Goal: Task Accomplishment & Management: Use online tool/utility

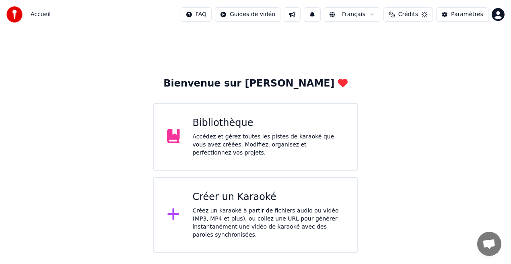
scroll to position [118, 0]
click at [209, 123] on div "Bibliothèque" at bounding box center [269, 123] width 152 height 13
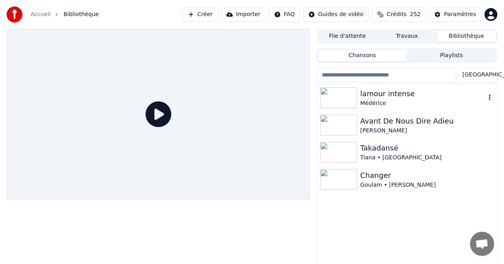
click at [377, 103] on div "Médérice" at bounding box center [424, 103] width 126 height 8
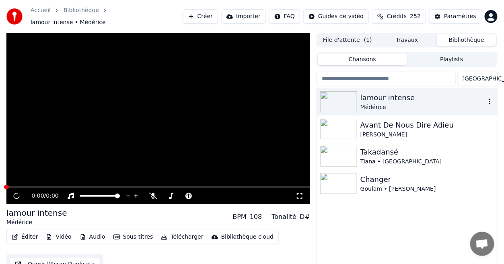
click at [377, 103] on div "Médérice" at bounding box center [424, 107] width 126 height 8
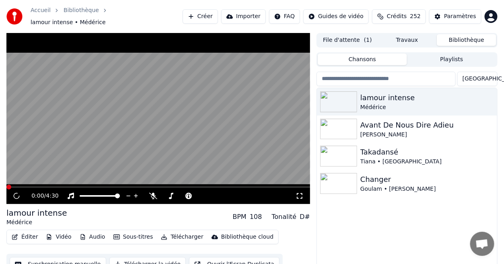
click at [300, 194] on icon at bounding box center [300, 196] width 8 height 6
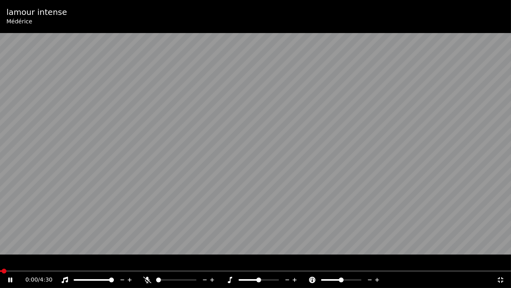
click at [8, 264] on icon at bounding box center [15, 279] width 19 height 6
click at [146, 264] on icon at bounding box center [147, 279] width 8 height 6
click at [10, 264] on icon at bounding box center [15, 279] width 19 height 6
click at [0, 264] on span at bounding box center [2, 270] width 5 height 5
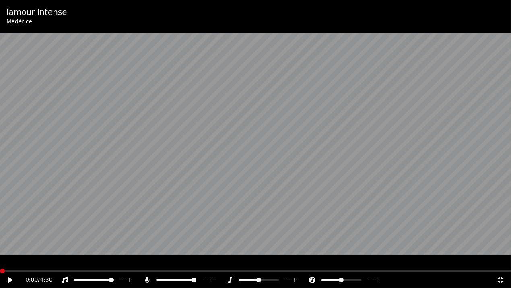
click at [12, 264] on icon at bounding box center [15, 279] width 19 height 6
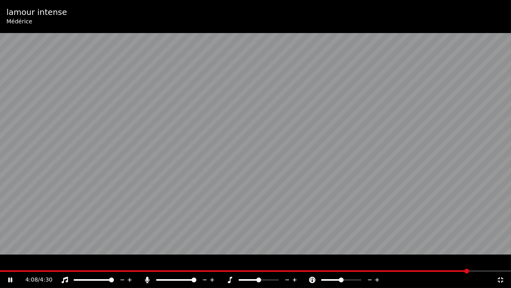
click at [497, 264] on icon at bounding box center [501, 279] width 8 height 6
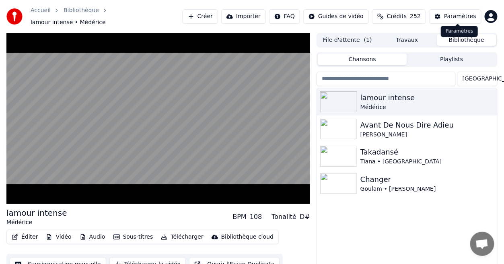
click at [459, 12] on div "Paramètres" at bounding box center [460, 16] width 32 height 8
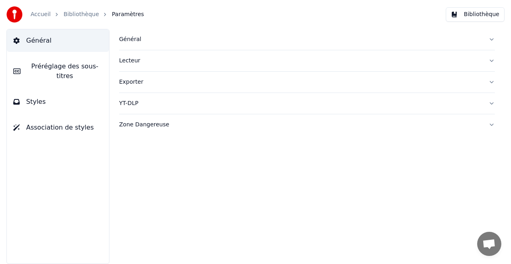
click at [84, 68] on span "Préréglage des sous-titres" at bounding box center [65, 71] width 76 height 19
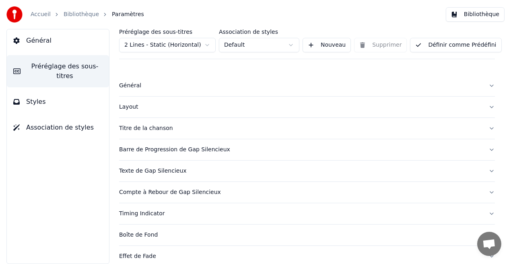
scroll to position [92, 0]
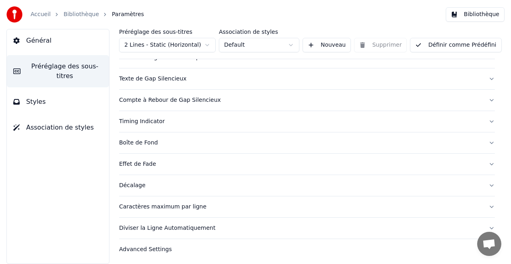
click at [146, 227] on div "Diviser la Ligne Automatiquement" at bounding box center [300, 228] width 363 height 8
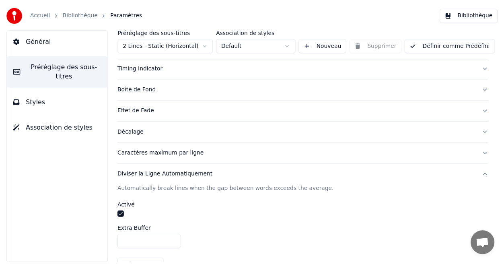
scroll to position [148, 0]
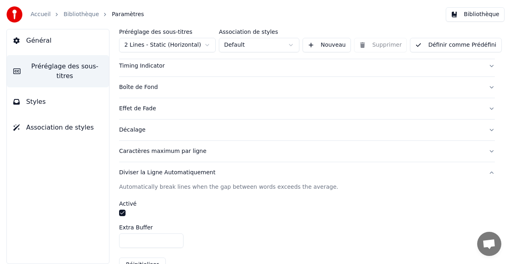
click at [122, 211] on button "button" at bounding box center [122, 213] width 6 height 6
click at [427, 43] on button "Définir comme Prédéfini" at bounding box center [455, 45] width 91 height 14
click at [468, 12] on button "Bibliothèque" at bounding box center [475, 14] width 59 height 14
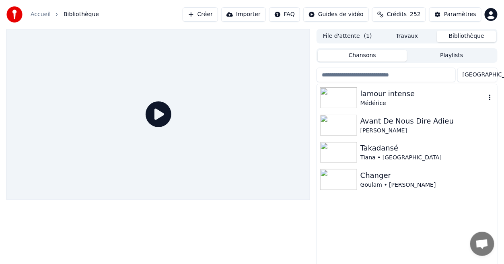
click at [387, 97] on div "lamour intense" at bounding box center [424, 93] width 126 height 11
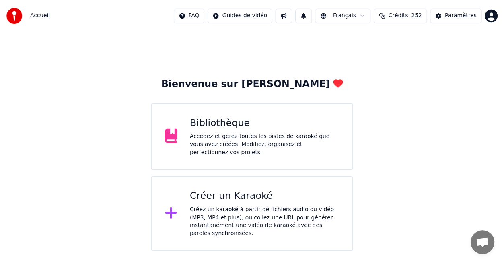
scroll to position [118, 0]
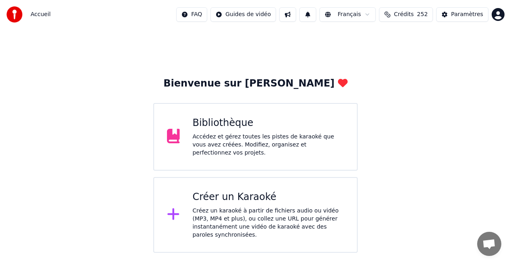
click at [319, 155] on div "Bibliothèque Accédez et gérez toutes les pistes de karaoké que vous avez créées…" at bounding box center [255, 137] width 204 height 68
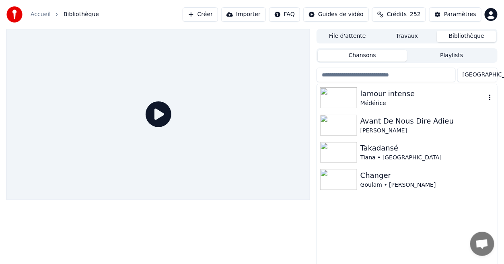
click at [374, 95] on div "lamour intense" at bounding box center [424, 93] width 126 height 11
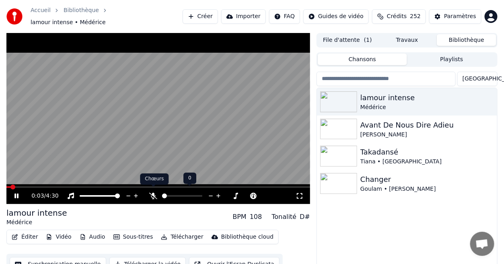
click at [154, 193] on icon at bounding box center [153, 196] width 8 height 6
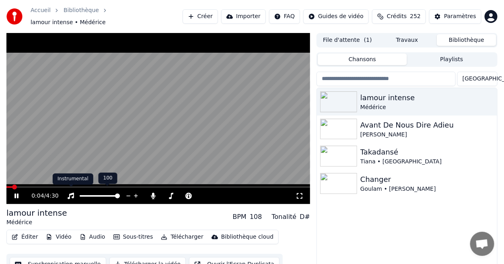
click at [71, 193] on icon at bounding box center [71, 196] width 8 height 6
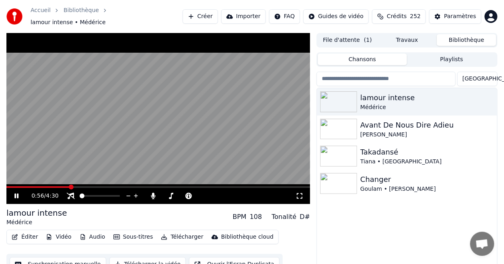
click at [16, 193] on icon at bounding box center [22, 196] width 19 height 6
click at [16, 193] on icon at bounding box center [16, 196] width 5 height 6
click at [16, 193] on icon at bounding box center [22, 196] width 19 height 6
click at [16, 193] on icon at bounding box center [16, 196] width 5 height 6
click at [82, 194] on span at bounding box center [82, 196] width 5 height 5
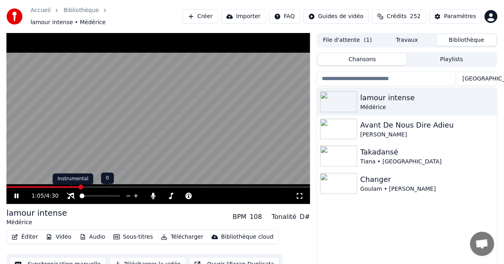
click at [72, 193] on icon at bounding box center [71, 196] width 8 height 6
click at [15, 194] on icon at bounding box center [16, 196] width 4 height 5
click at [15, 193] on icon at bounding box center [16, 196] width 5 height 6
click at [15, 194] on icon at bounding box center [16, 196] width 4 height 5
click at [15, 193] on icon at bounding box center [16, 196] width 5 height 6
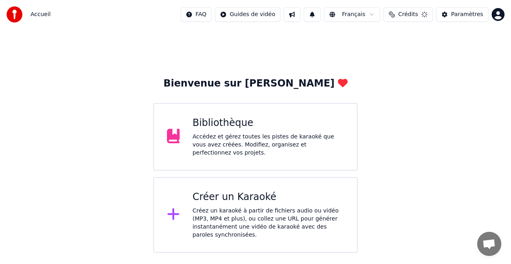
scroll to position [118, 0]
click at [326, 146] on div "Accédez et gérez toutes les pistes de karaoké que vous avez créées. Modifiez, o…" at bounding box center [269, 145] width 152 height 24
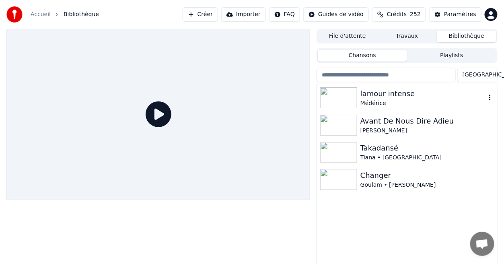
click at [376, 91] on div "lamour intense" at bounding box center [424, 93] width 126 height 11
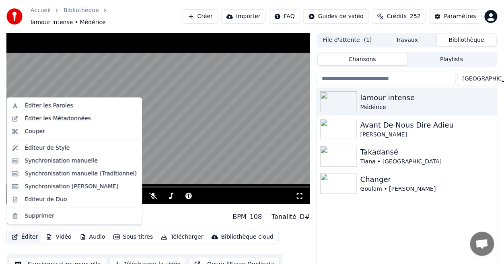
click at [30, 233] on button "Éditer" at bounding box center [24, 236] width 33 height 11
click at [60, 177] on div "Synchronisation manuelle (Traditionnel)" at bounding box center [81, 174] width 112 height 8
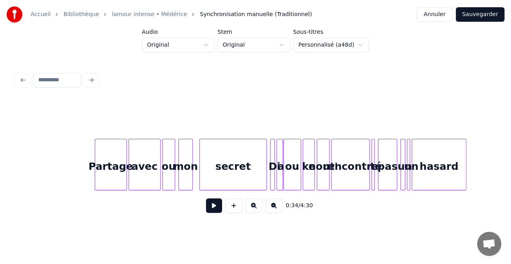
scroll to position [0, 3525]
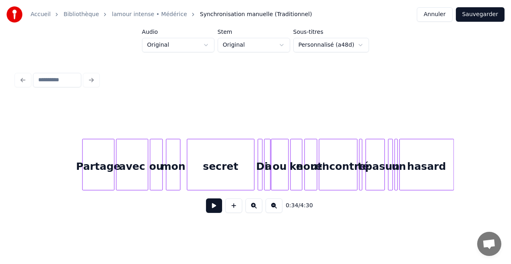
click at [397, 163] on div "un" at bounding box center [399, 166] width 8 height 55
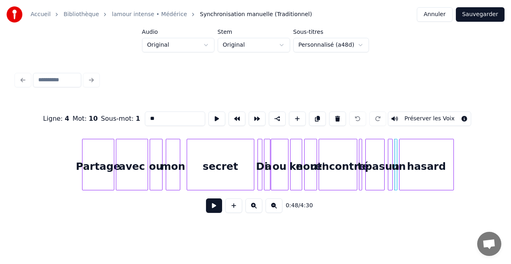
click at [334, 115] on button at bounding box center [337, 118] width 17 height 14
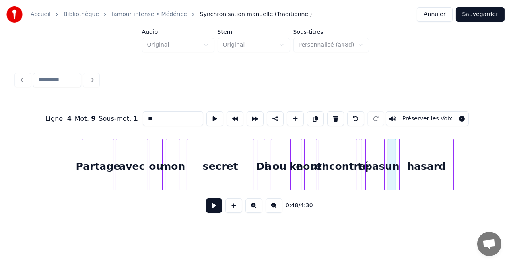
click at [395, 162] on div at bounding box center [394, 164] width 2 height 51
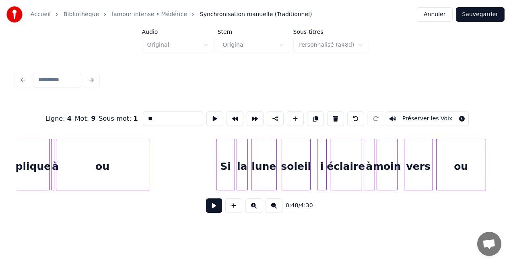
scroll to position [0, 4719]
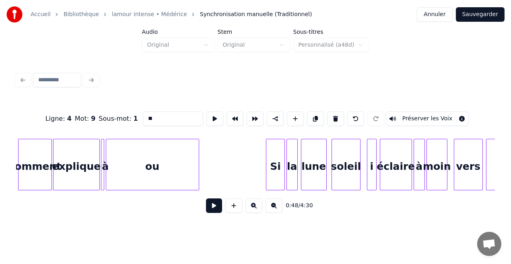
click at [92, 181] on div "explique" at bounding box center [77, 166] width 46 height 55
type input "********"
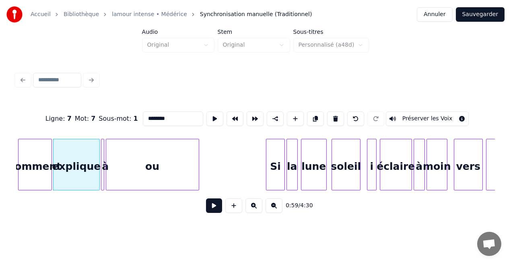
click at [216, 210] on button at bounding box center [214, 205] width 16 height 14
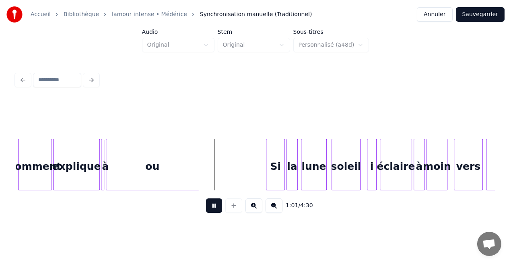
click at [216, 210] on button at bounding box center [214, 205] width 16 height 14
click at [104, 170] on div "à" at bounding box center [105, 166] width 8 height 55
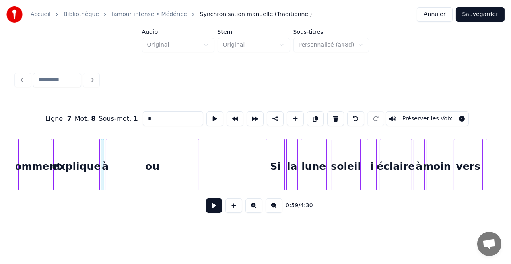
click at [214, 207] on button at bounding box center [214, 205] width 16 height 14
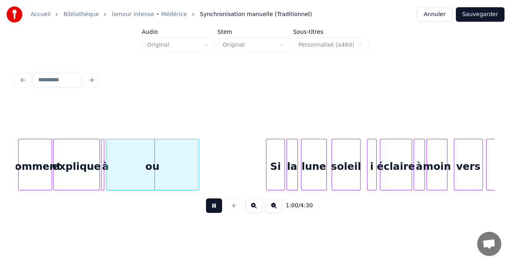
click at [214, 207] on button at bounding box center [214, 205] width 16 height 14
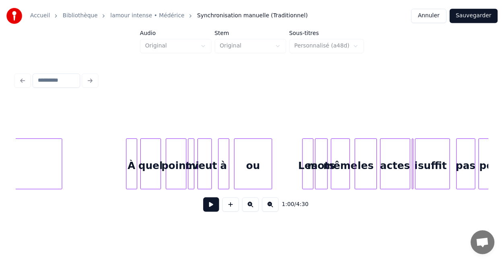
scroll to position [0, 7220]
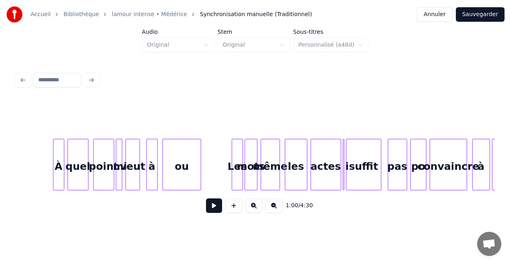
click at [469, 11] on button "Sauvegarder" at bounding box center [480, 14] width 49 height 14
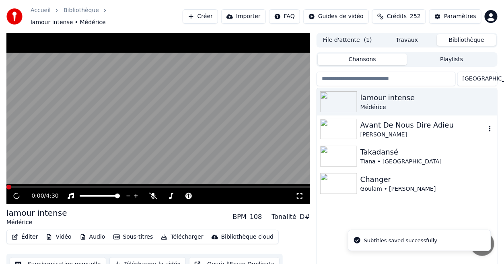
click at [399, 120] on div "Avant De Nous Dire Adieu" at bounding box center [424, 125] width 126 height 11
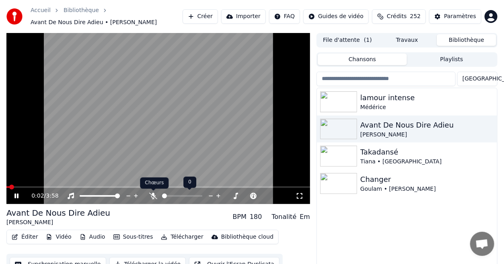
click at [151, 194] on icon at bounding box center [153, 196] width 8 height 6
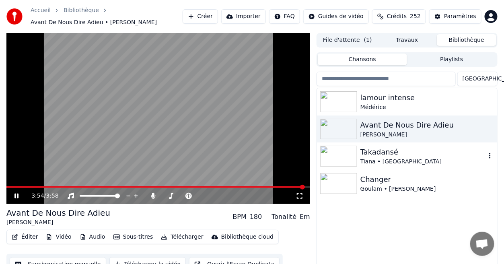
click at [382, 153] on div "Takadansé" at bounding box center [424, 151] width 126 height 11
